Goal: Task Accomplishment & Management: Use online tool/utility

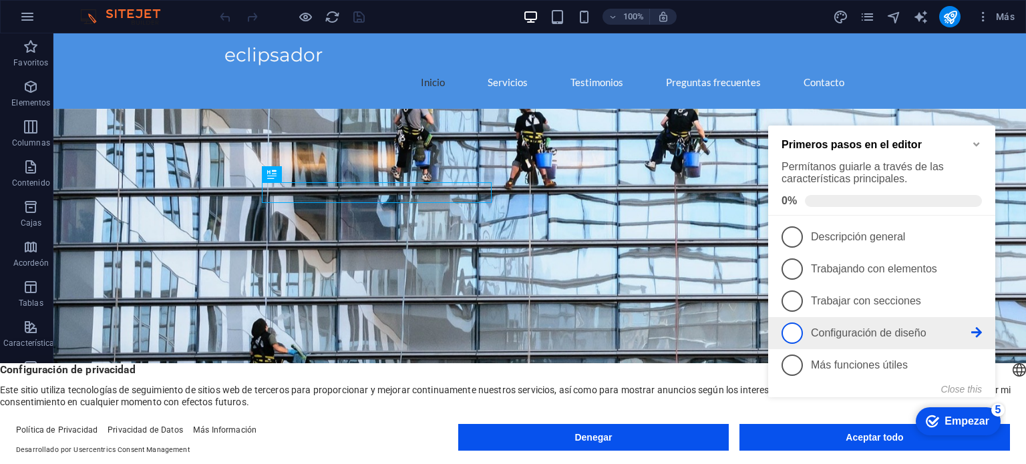
click at [933, 327] on p "Configuración de diseño - incompleto" at bounding box center [891, 333] width 160 height 12
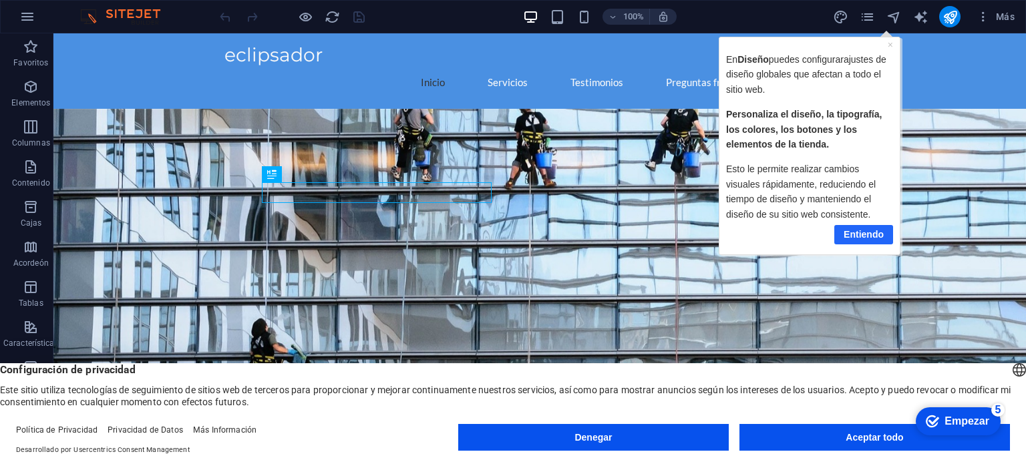
click at [852, 236] on font "Entiendo" at bounding box center [863, 234] width 40 height 11
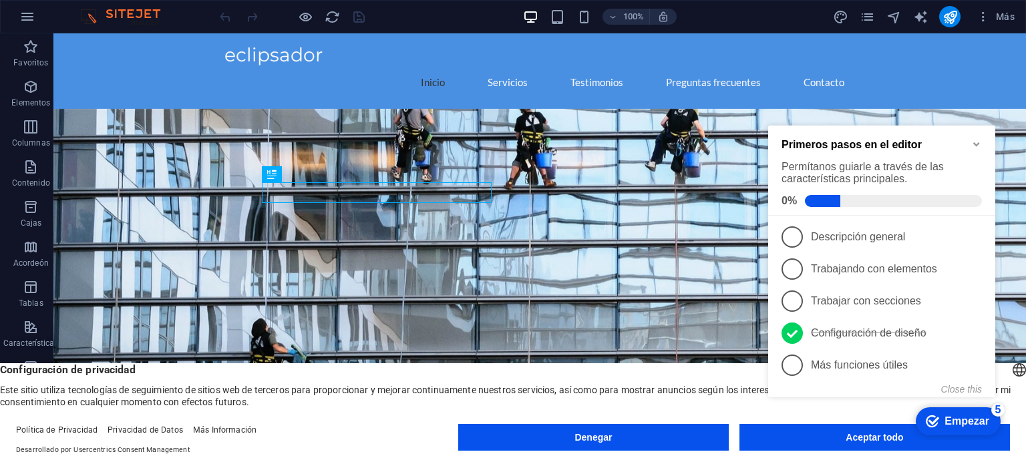
click at [975, 148] on h2 "Primeros pasos en el editor" at bounding box center [882, 145] width 200 height 12
click at [975, 143] on icon "Minimize checklist" at bounding box center [977, 145] width 6 height 4
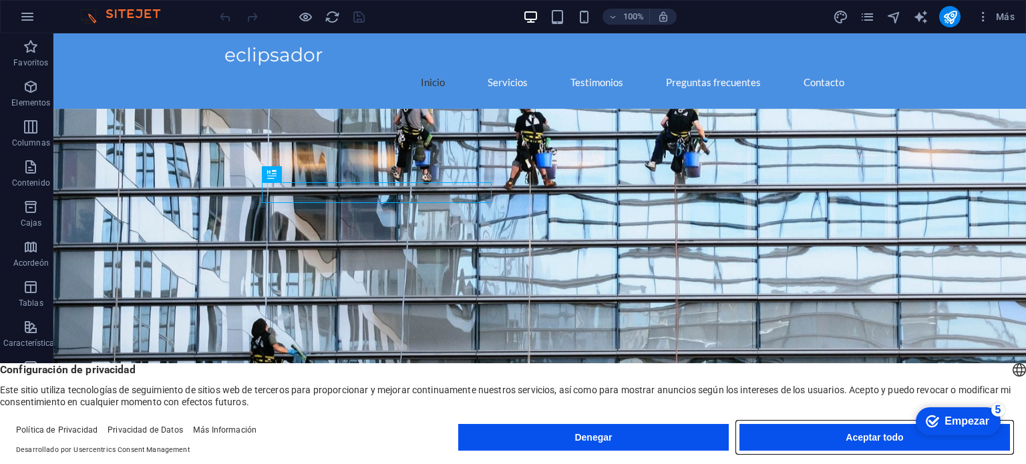
click at [875, 438] on font "Aceptar todo" at bounding box center [874, 437] width 57 height 11
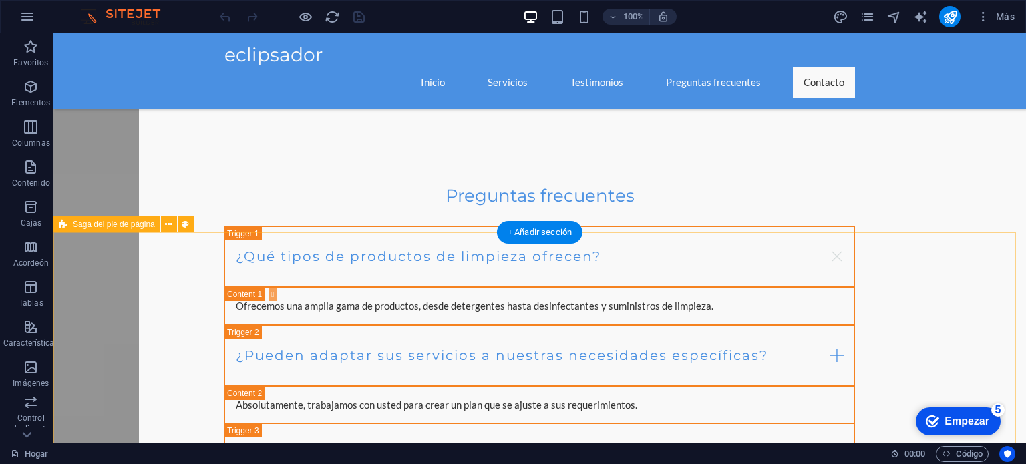
scroll to position [1575, 0]
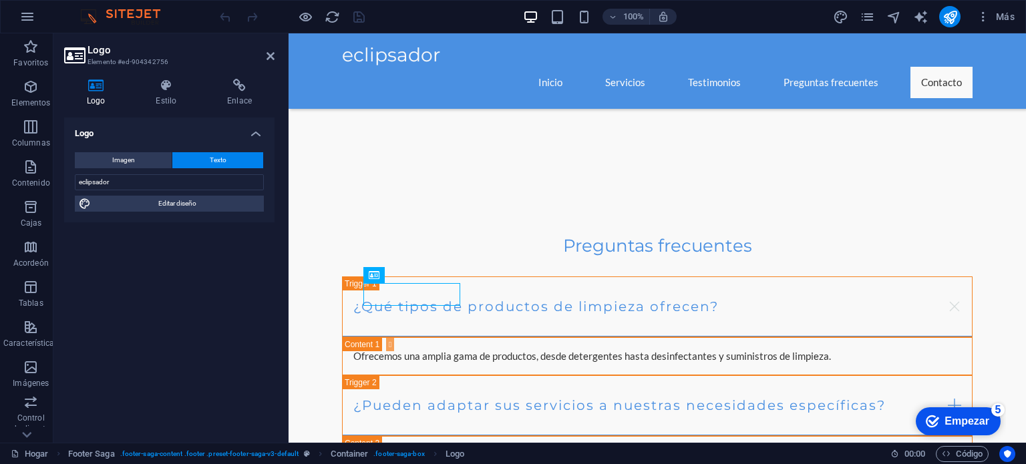
drag, startPoint x: 455, startPoint y: 295, endPoint x: 444, endPoint y: 294, distance: 10.8
click at [194, 179] on input "eclipsador" at bounding box center [169, 182] width 189 height 16
type input "eclipser"
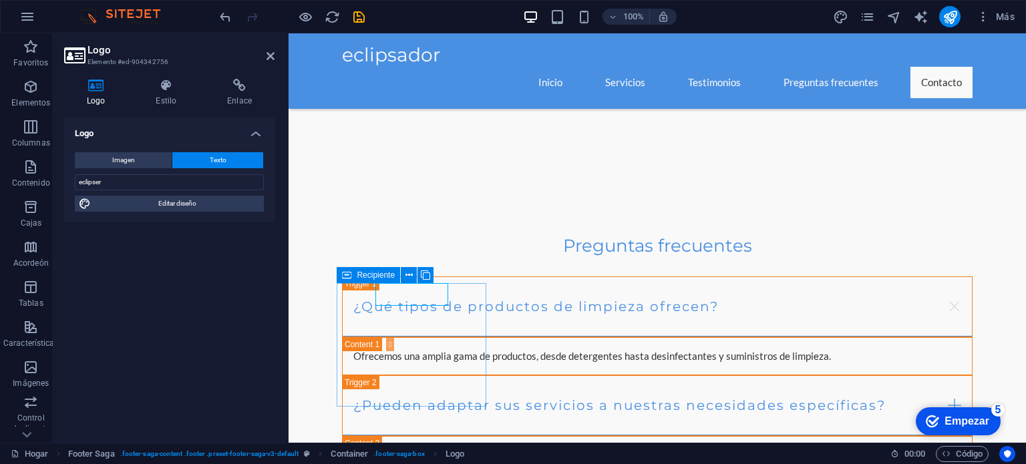
click at [216, 253] on div "Logo Imagen Texto Arrastre los archivos aquí, haga clic para elegir archivos o …" at bounding box center [169, 275] width 210 height 315
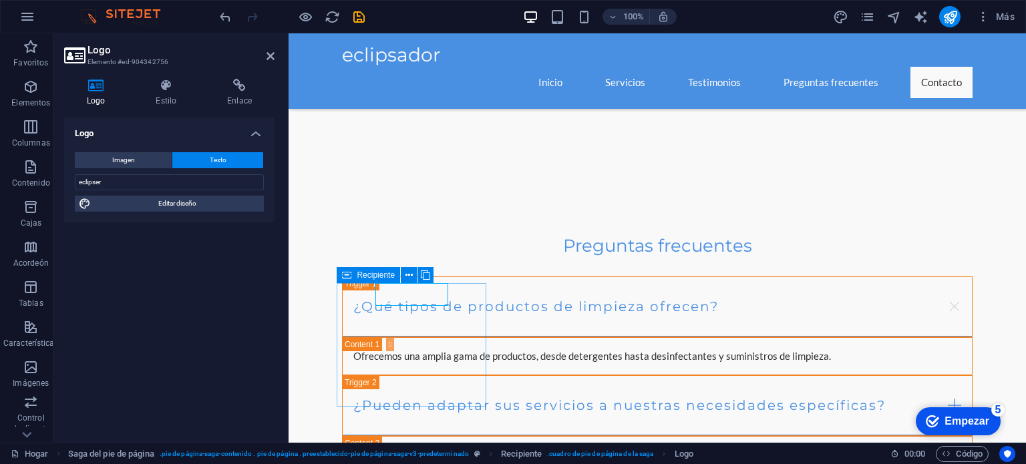
click at [254, 291] on div "Logo Imagen Texto Arrastre los archivos aquí, haga clic para elegir archivos o …" at bounding box center [169, 275] width 210 height 315
click at [269, 51] on icon at bounding box center [271, 56] width 8 height 11
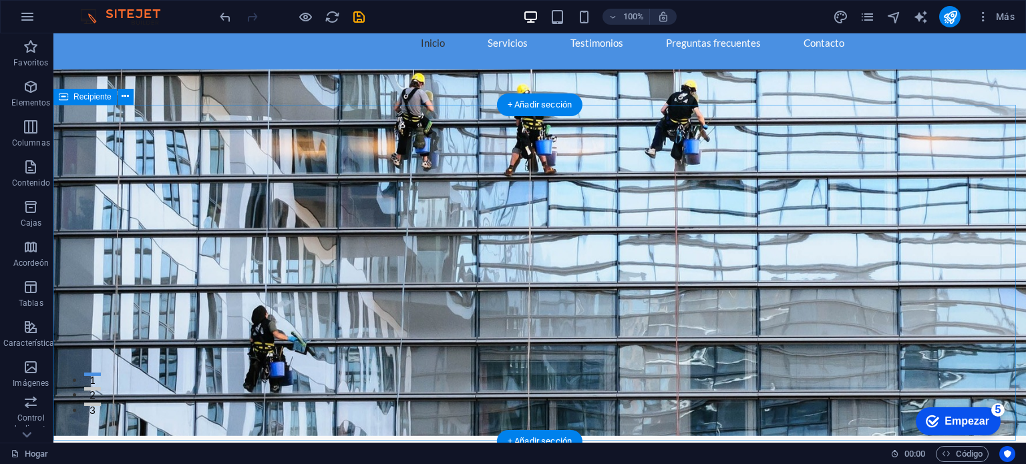
scroll to position [0, 0]
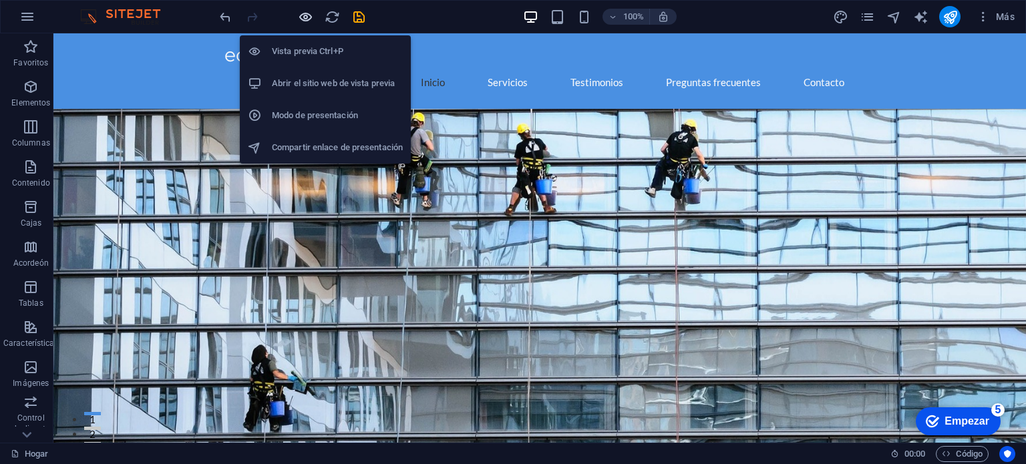
click at [307, 19] on icon "button" at bounding box center [305, 16] width 15 height 15
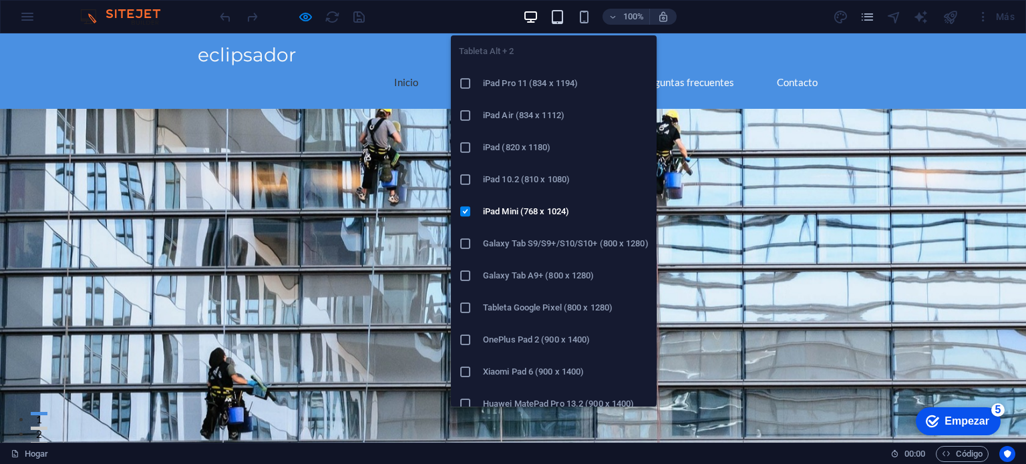
click at [555, 9] on icon "button" at bounding box center [557, 16] width 15 height 15
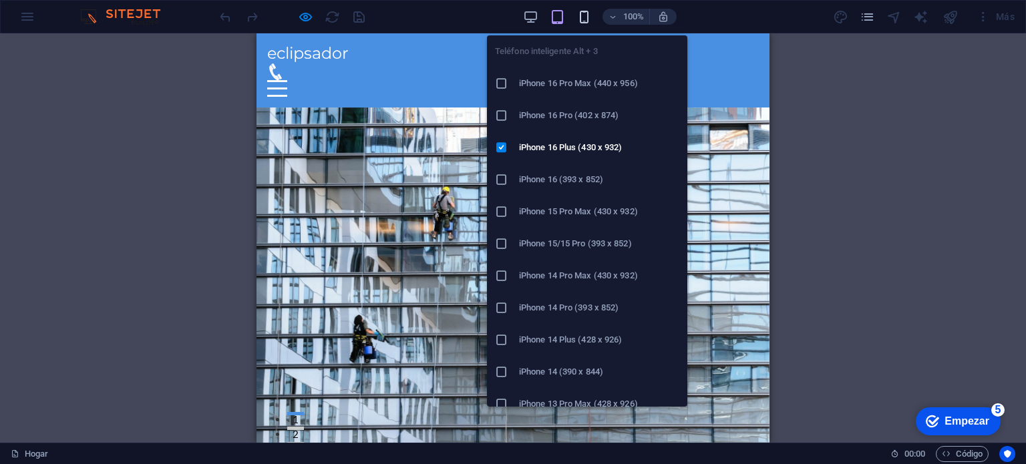
click at [583, 15] on icon "button" at bounding box center [584, 16] width 15 height 15
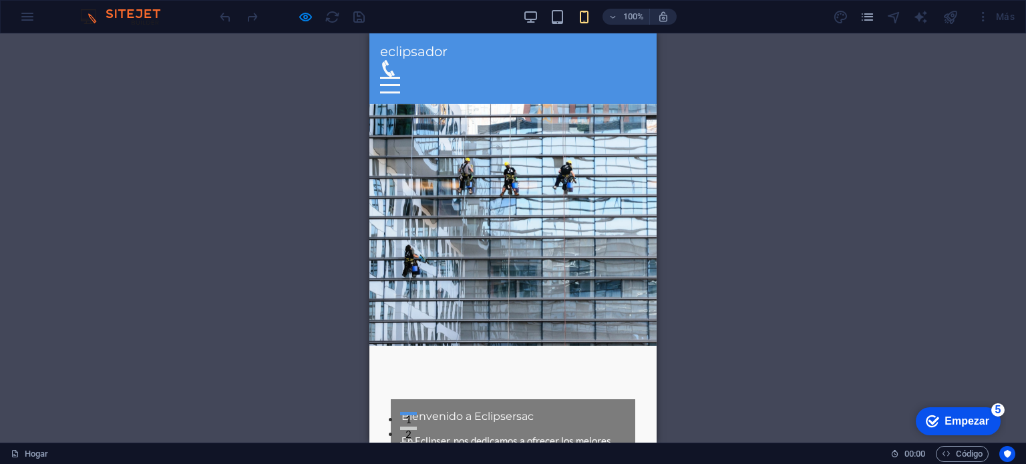
click at [535, 7] on div "100%" at bounding box center [600, 16] width 154 height 21
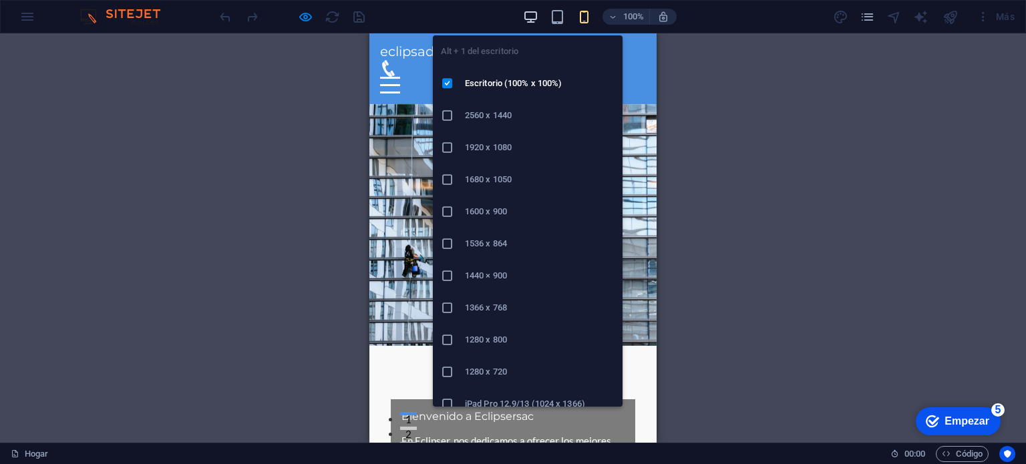
click at [525, 21] on icon "button" at bounding box center [530, 16] width 15 height 15
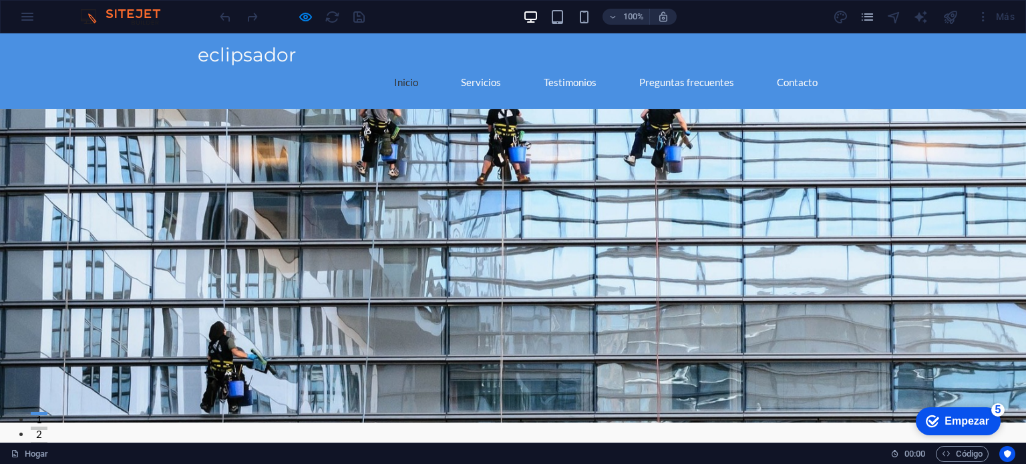
click at [31, 14] on div "100% Más" at bounding box center [513, 17] width 1025 height 32
click at [1000, 13] on div "Más" at bounding box center [996, 16] width 49 height 21
click at [945, 416] on font "Empezar" at bounding box center [967, 421] width 45 height 11
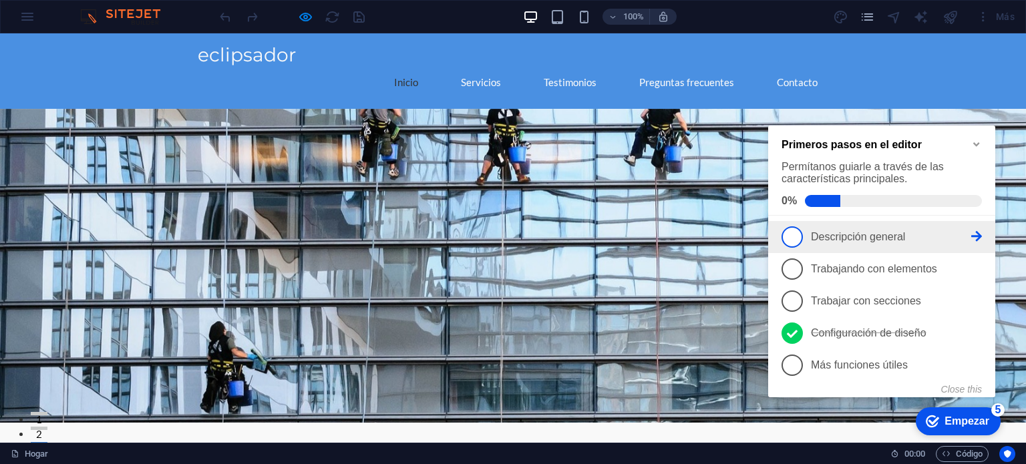
click at [792, 237] on span "1" at bounding box center [792, 237] width 21 height 21
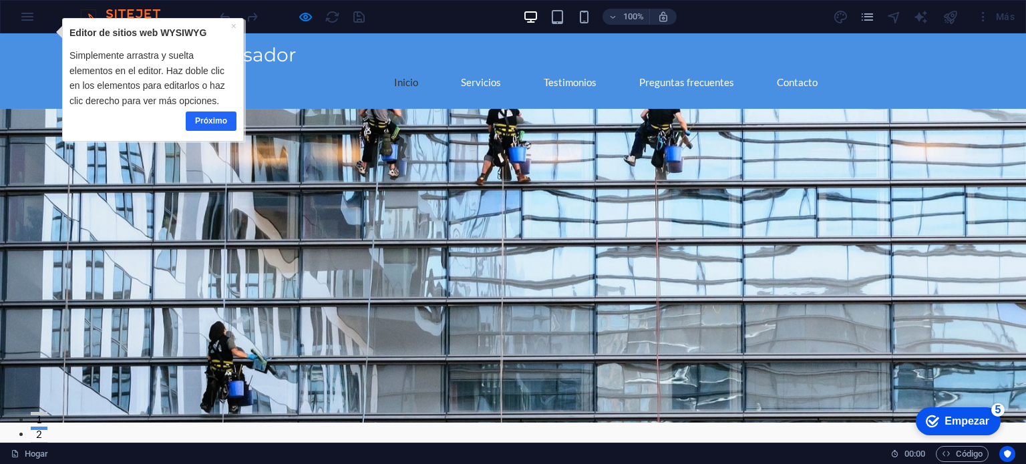
click at [206, 116] on font "Próximo" at bounding box center [211, 120] width 32 height 9
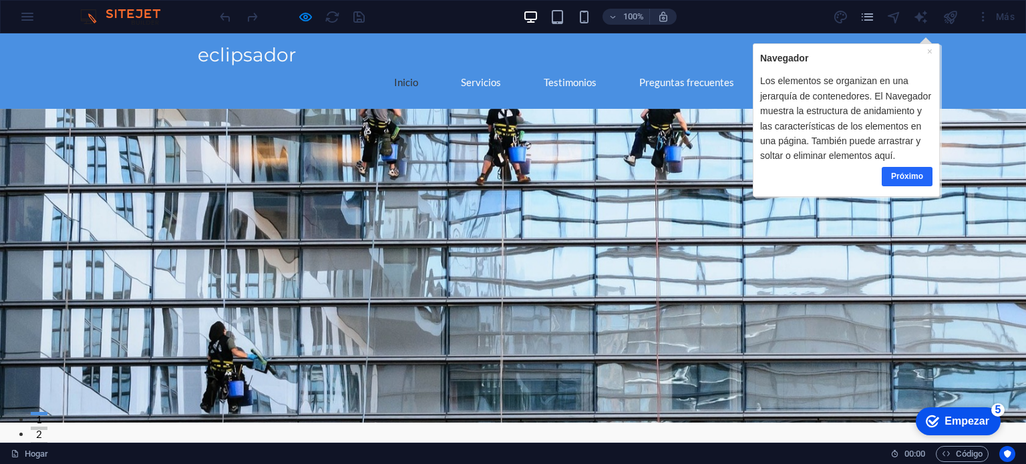
click at [892, 168] on link "Próximo" at bounding box center [906, 175] width 51 height 19
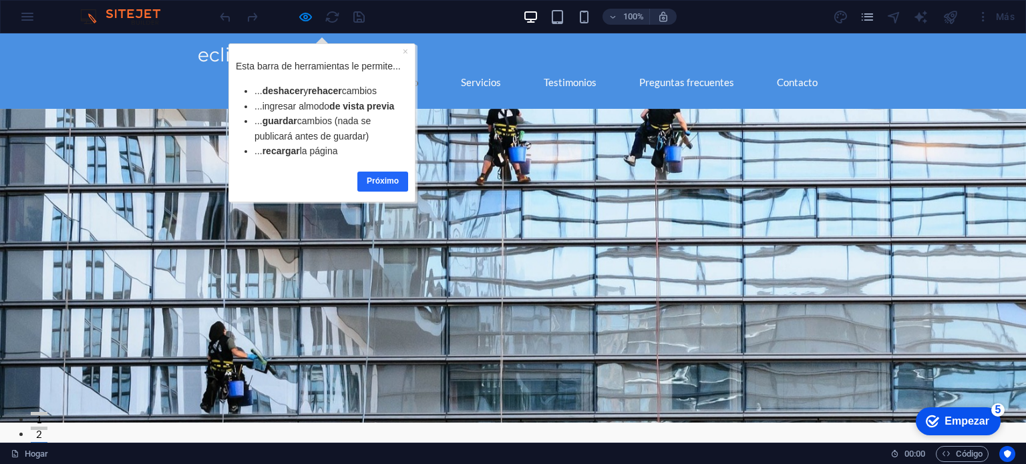
click at [382, 175] on link "Próximo" at bounding box center [382, 180] width 51 height 19
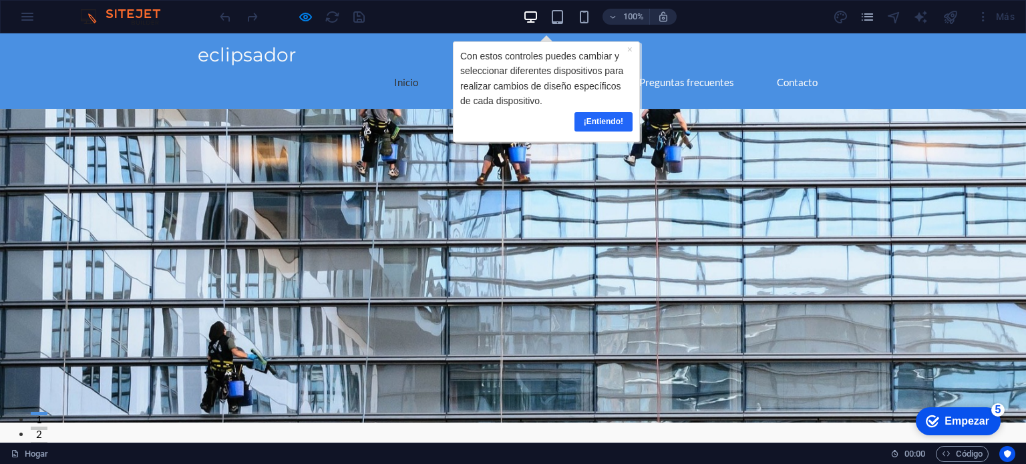
click at [607, 119] on font "¡Entiendo!" at bounding box center [602, 120] width 39 height 9
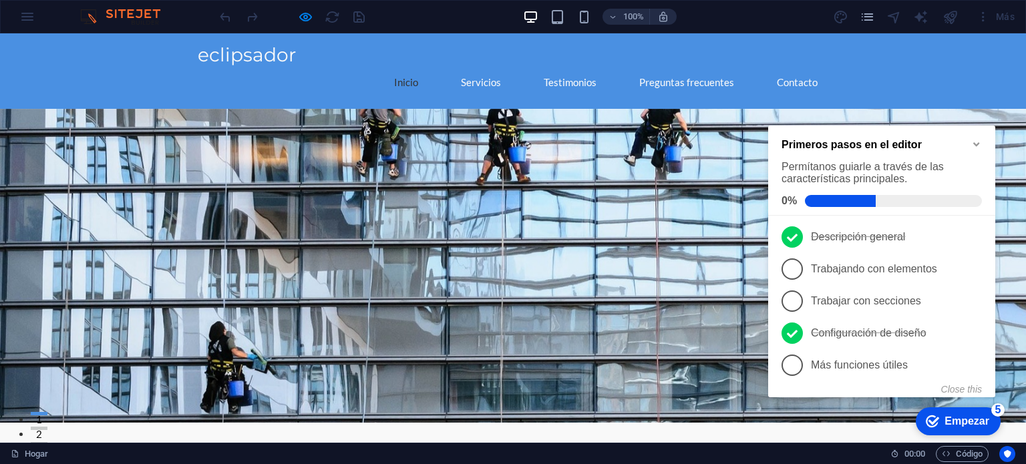
click at [975, 139] on icon "Minimize checklist" at bounding box center [977, 144] width 11 height 11
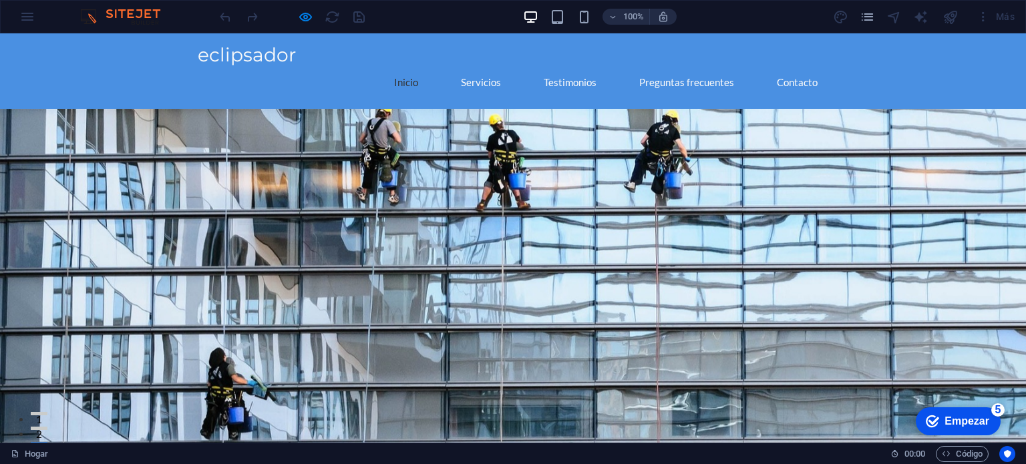
click at [32, 7] on div "100% Más" at bounding box center [513, 17] width 1025 height 32
drag, startPoint x: 32, startPoint y: 7, endPoint x: 270, endPoint y: -20, distance: 239.5
click at [270, 0] on html "eclipsador Hogar Favoritos Elementos Columnas Contenido Cajas Acordeón Tablas C…" at bounding box center [513, 232] width 1026 height 464
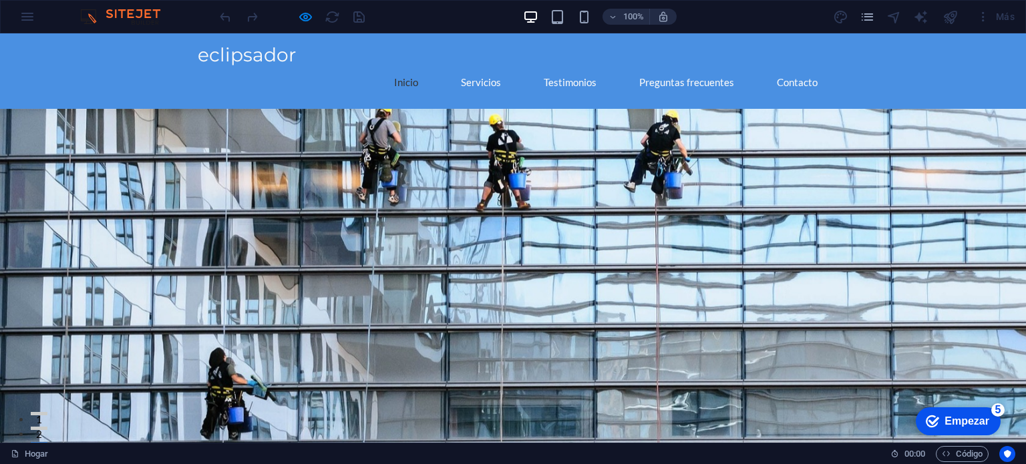
click at [140, 57] on div "eclipsador Inicio Servicios Testimonios Preguntas frecuentes Contacto" at bounding box center [513, 71] width 1026 height 76
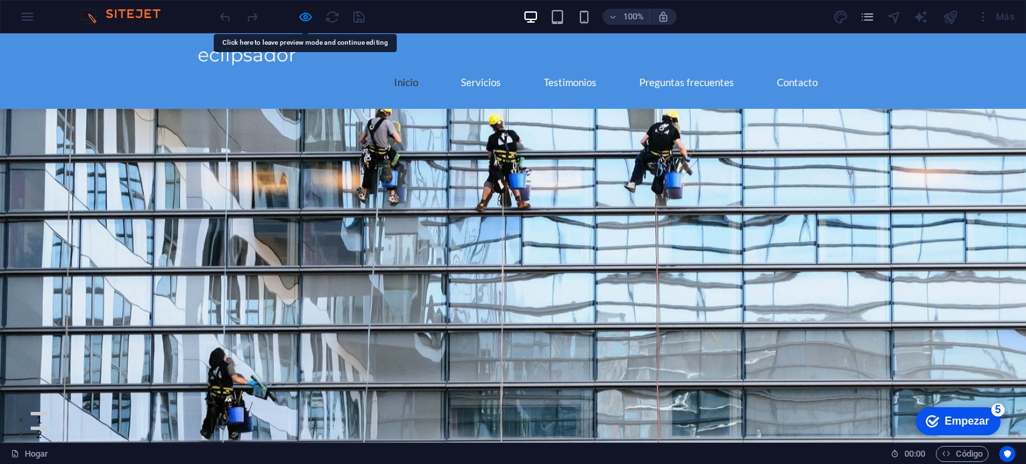
click at [96, 49] on div "eclipsador Inicio Servicios Testimonios Preguntas frecuentes Contacto" at bounding box center [513, 71] width 1026 height 76
click at [174, 10] on img at bounding box center [127, 17] width 100 height 16
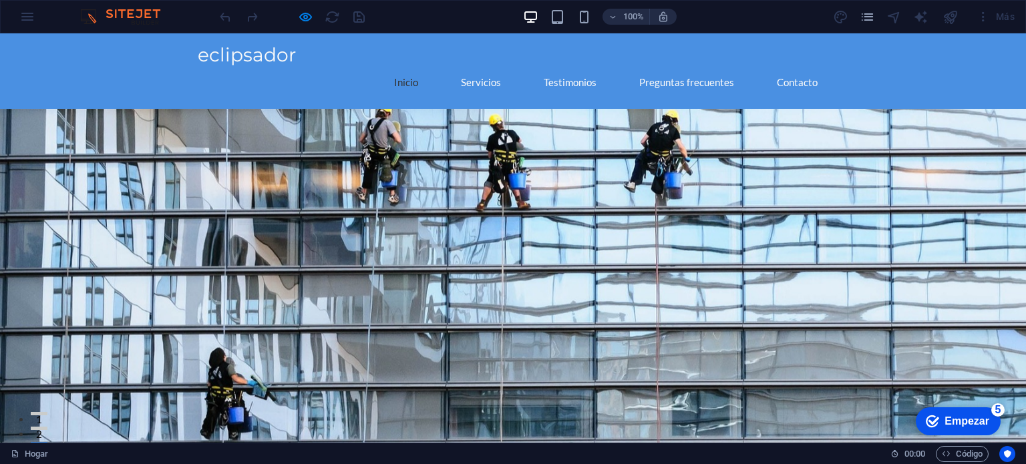
click at [22, 13] on div "100% Más" at bounding box center [513, 17] width 1025 height 32
click at [484, 76] on font "Servicios" at bounding box center [481, 82] width 40 height 12
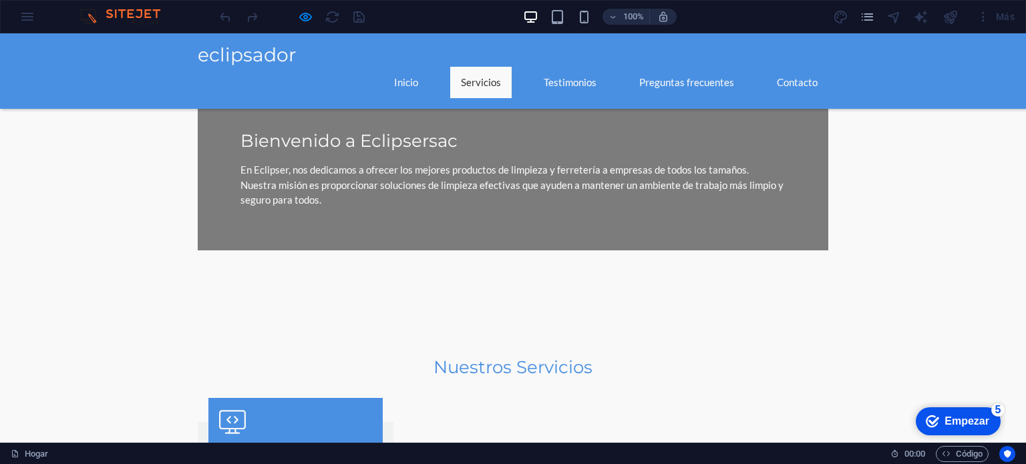
scroll to position [314, 0]
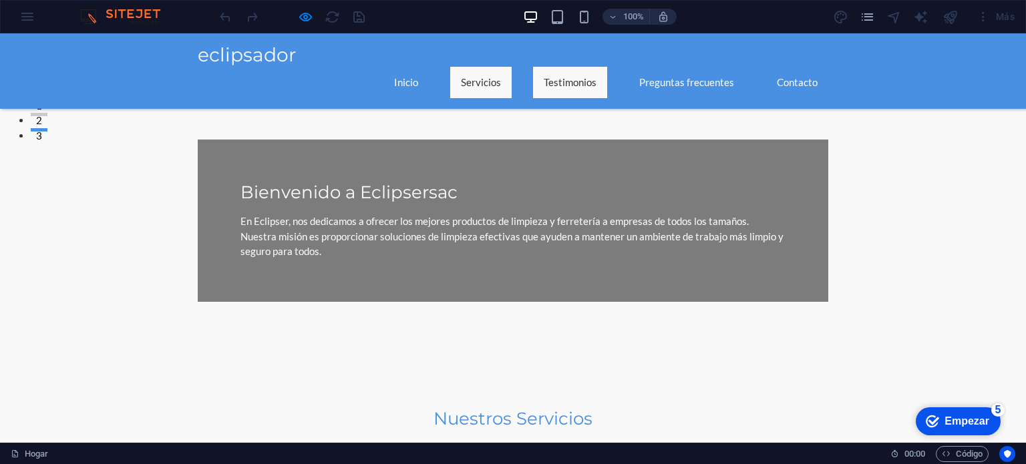
click at [555, 76] on font "Testimonios" at bounding box center [570, 82] width 53 height 12
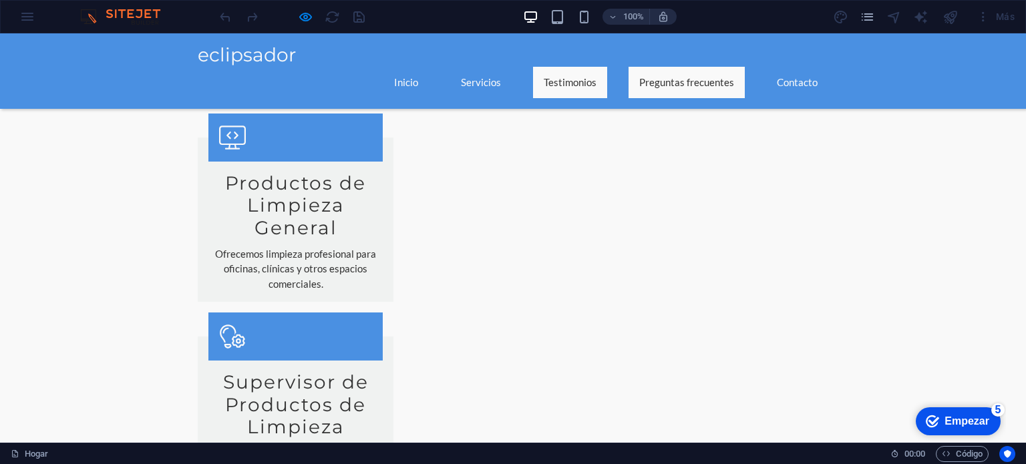
click at [650, 76] on font "Preguntas frecuentes" at bounding box center [686, 82] width 95 height 12
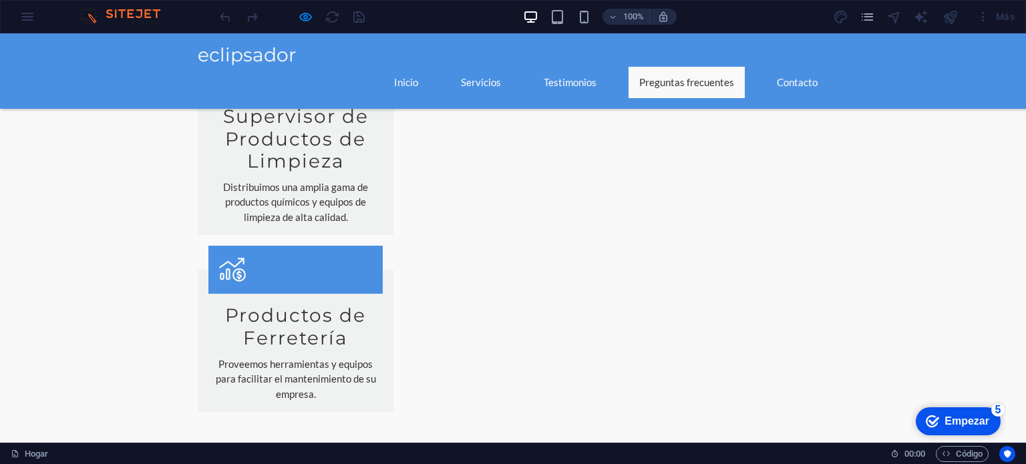
scroll to position [919, 0]
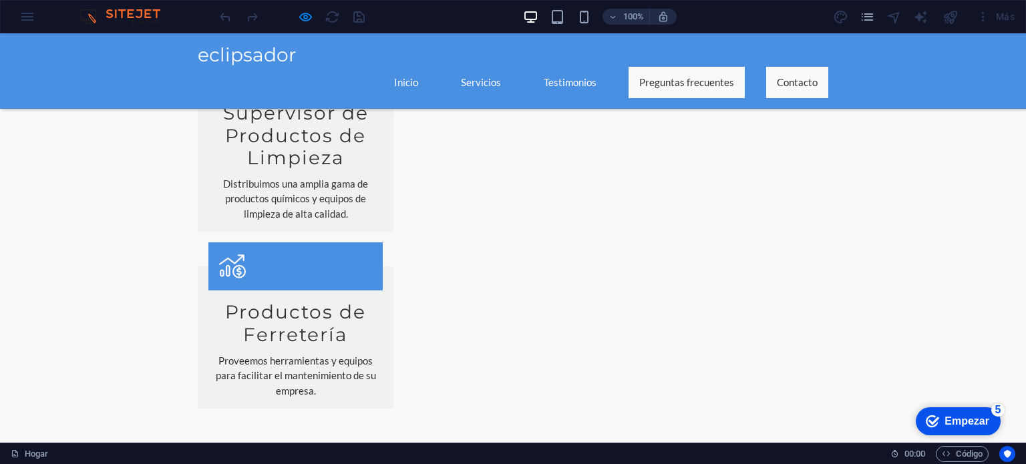
click at [788, 67] on link "Contacto" at bounding box center [797, 82] width 62 height 31
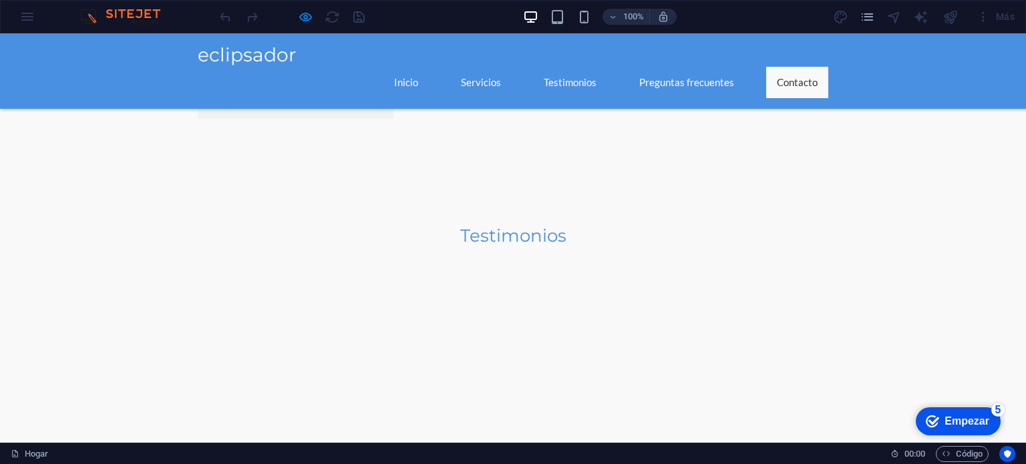
scroll to position [1282, 0]
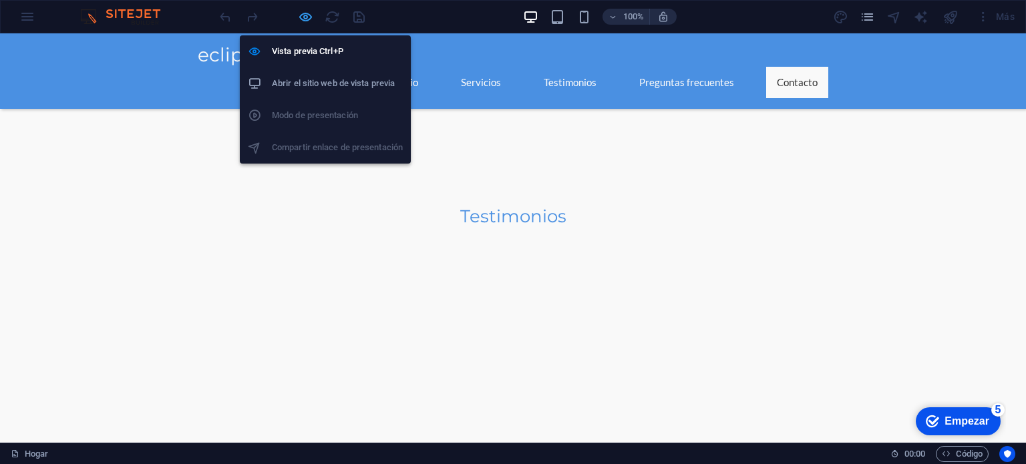
click at [301, 18] on icon "button" at bounding box center [305, 16] width 15 height 15
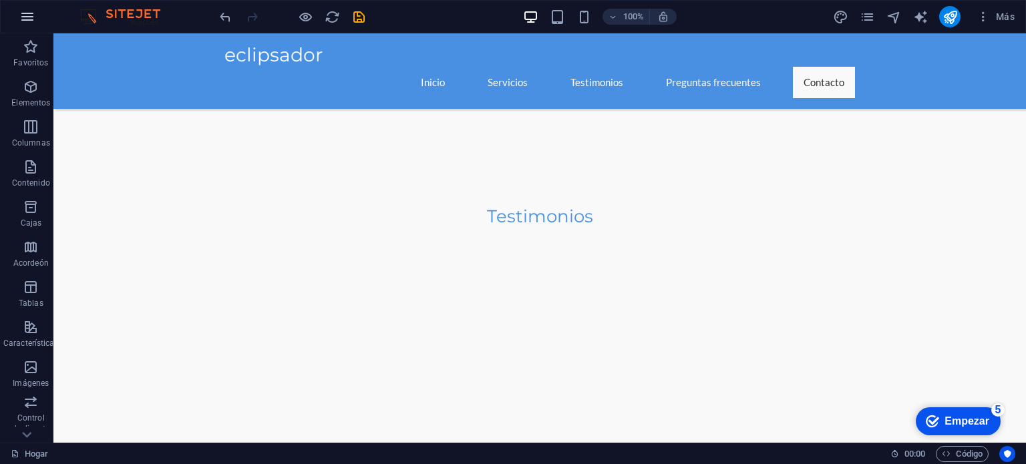
click at [23, 20] on icon "button" at bounding box center [27, 17] width 16 height 16
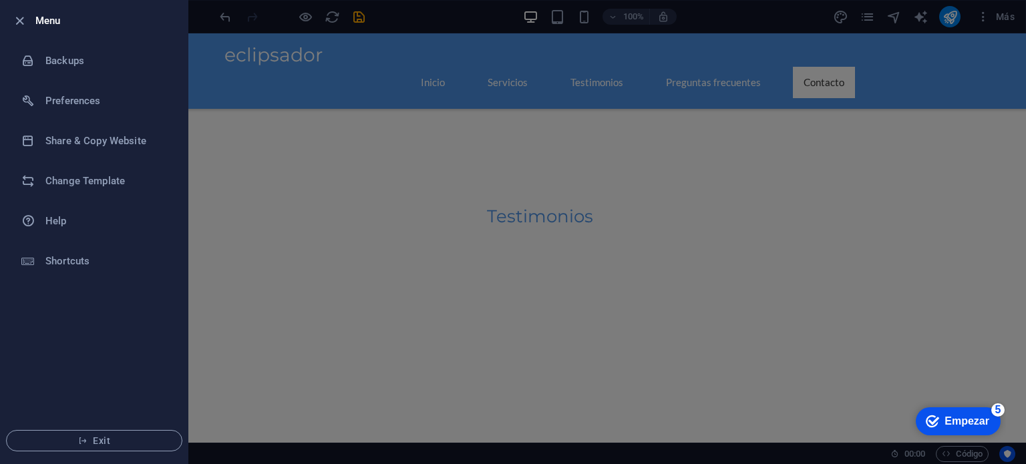
click at [265, 176] on div at bounding box center [513, 232] width 1026 height 464
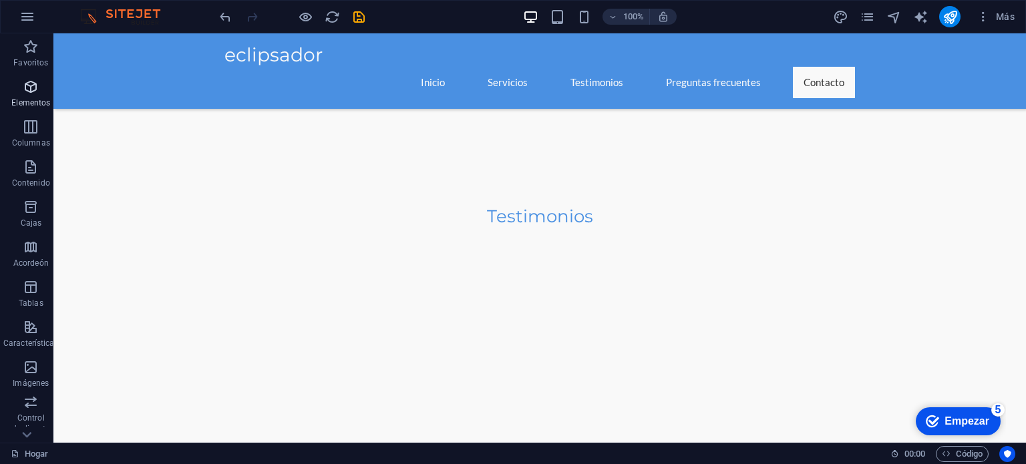
click at [32, 104] on font "Elementos" at bounding box center [30, 102] width 39 height 9
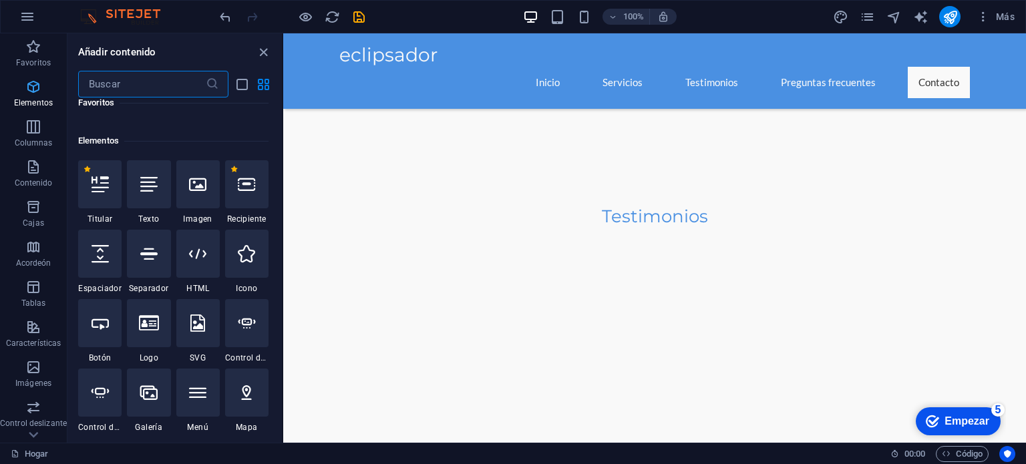
scroll to position [251, 0]
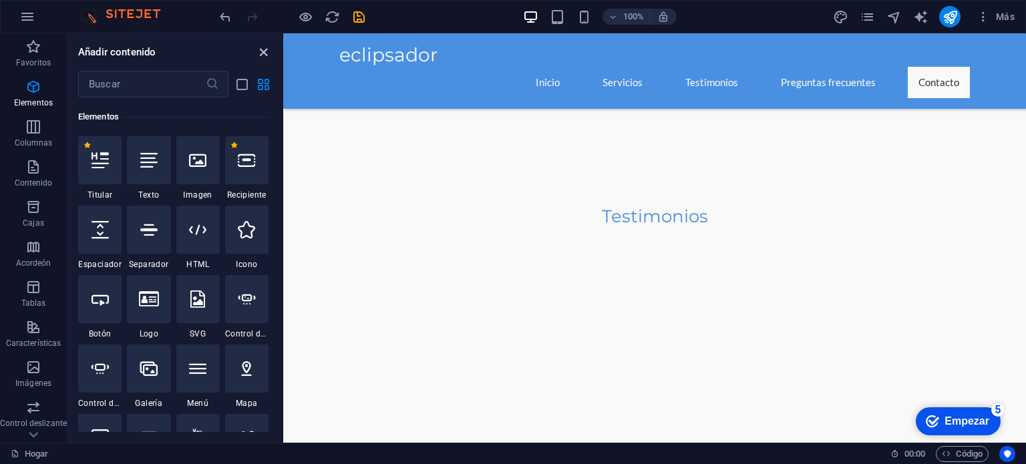
click at [265, 50] on icon "cerrar panel" at bounding box center [263, 52] width 15 height 15
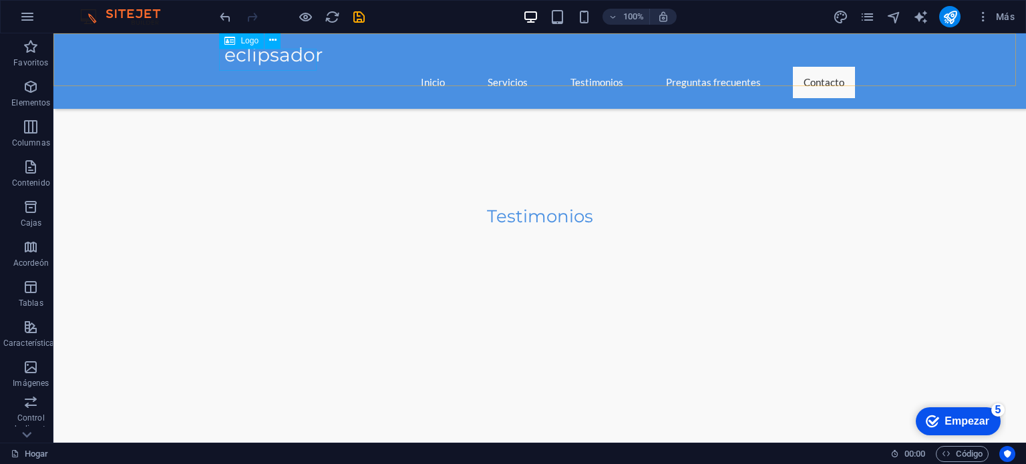
click at [299, 65] on div "eclipsador" at bounding box center [540, 55] width 631 height 23
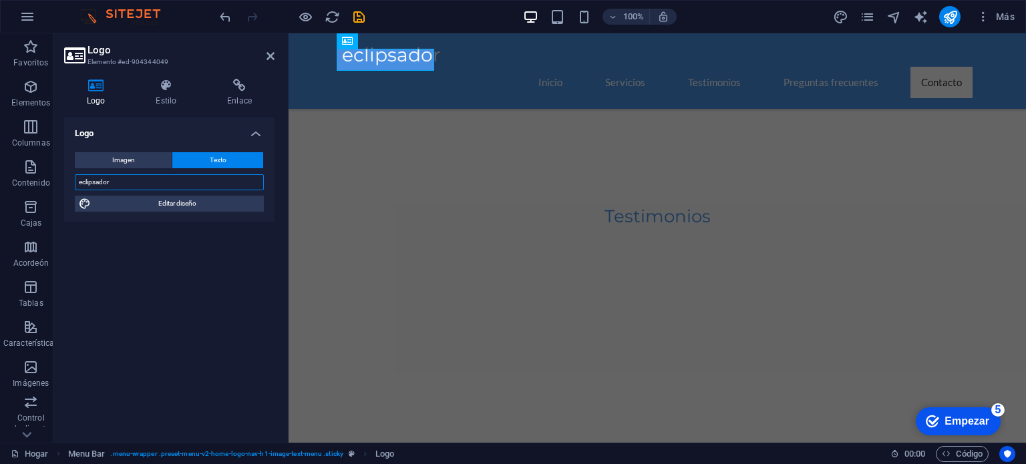
click at [160, 180] on input "eclipsador" at bounding box center [169, 182] width 189 height 16
type input "eclipser"
click at [171, 323] on div "Logo Imagen Texto Arrastre los archivos aquí, haga clic para elegir archivos o …" at bounding box center [169, 275] width 210 height 315
drag, startPoint x: 163, startPoint y: 200, endPoint x: 122, endPoint y: 364, distance: 168.9
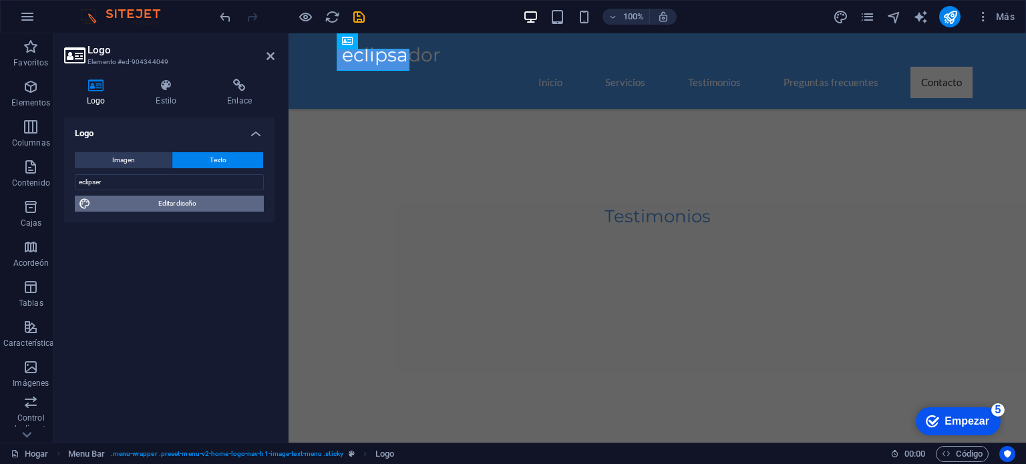
click at [163, 200] on font "Editar diseño" at bounding box center [177, 203] width 38 height 7
select select "rem"
select select "200"
select select "px"
select select "rem"
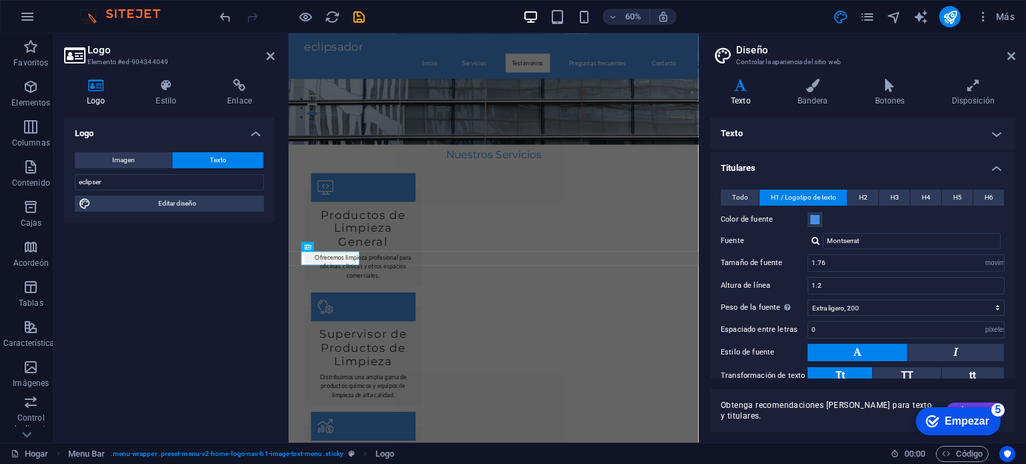
scroll to position [534, 0]
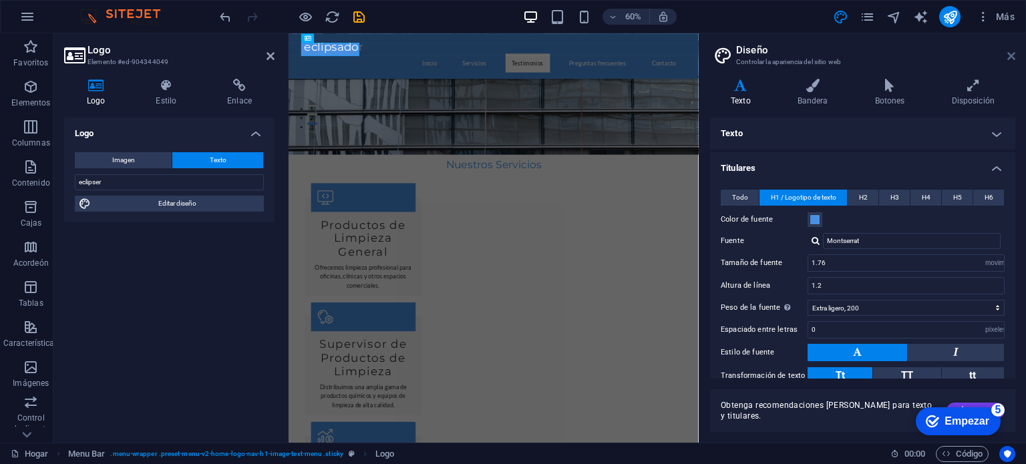
click at [1009, 51] on icon at bounding box center [1012, 56] width 8 height 11
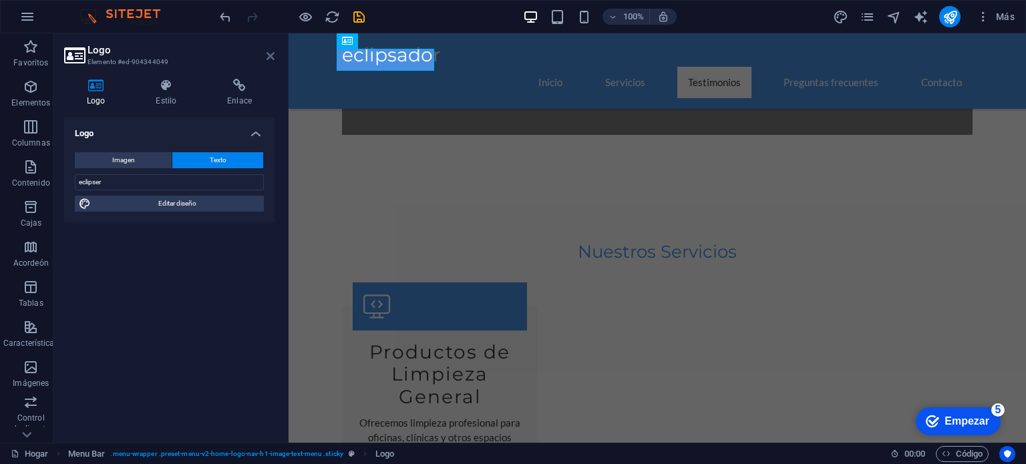
click at [269, 59] on icon at bounding box center [271, 56] width 8 height 11
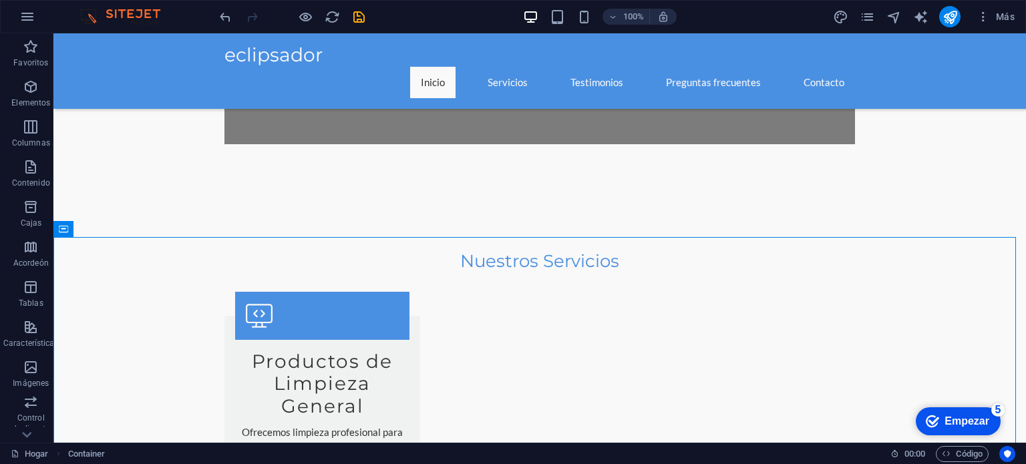
scroll to position [0, 0]
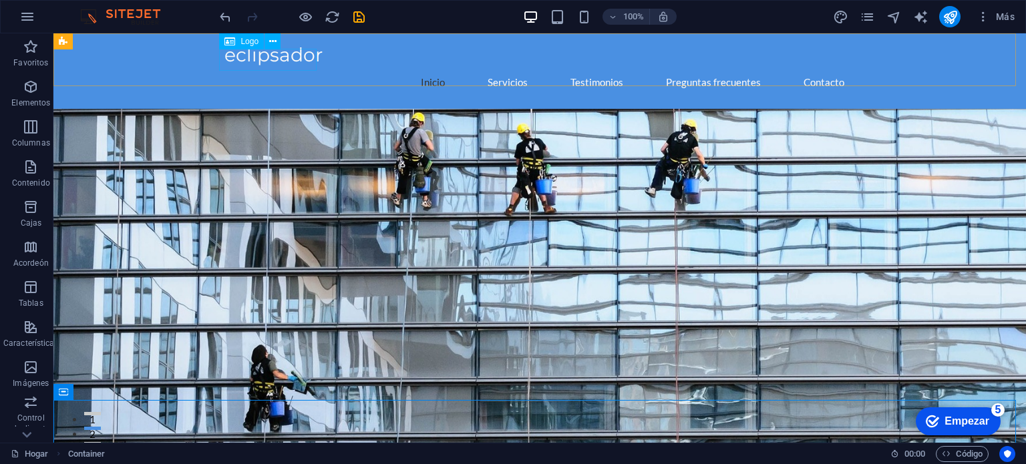
click at [237, 45] on div "Logo" at bounding box center [241, 41] width 45 height 16
click at [229, 40] on icon at bounding box center [230, 41] width 11 height 16
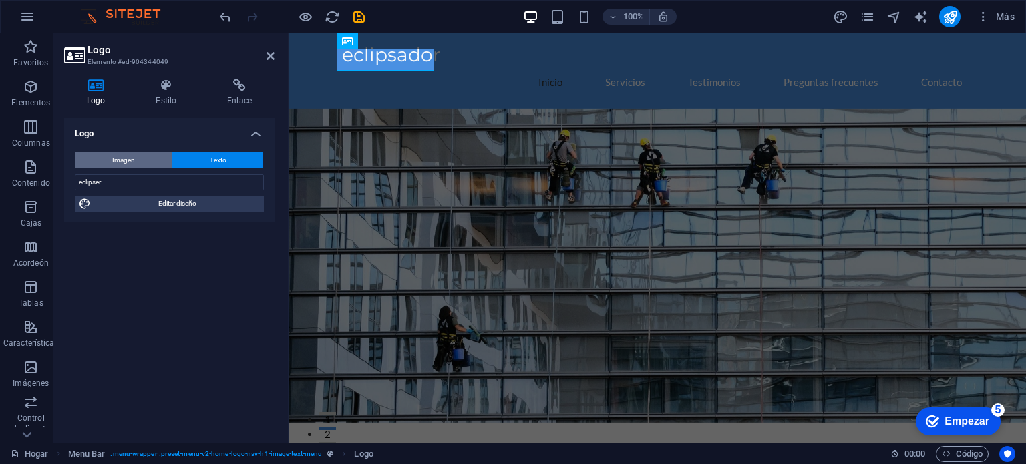
click at [140, 152] on button "Imagen" at bounding box center [123, 160] width 97 height 16
